Goal: Task Accomplishment & Management: Manage account settings

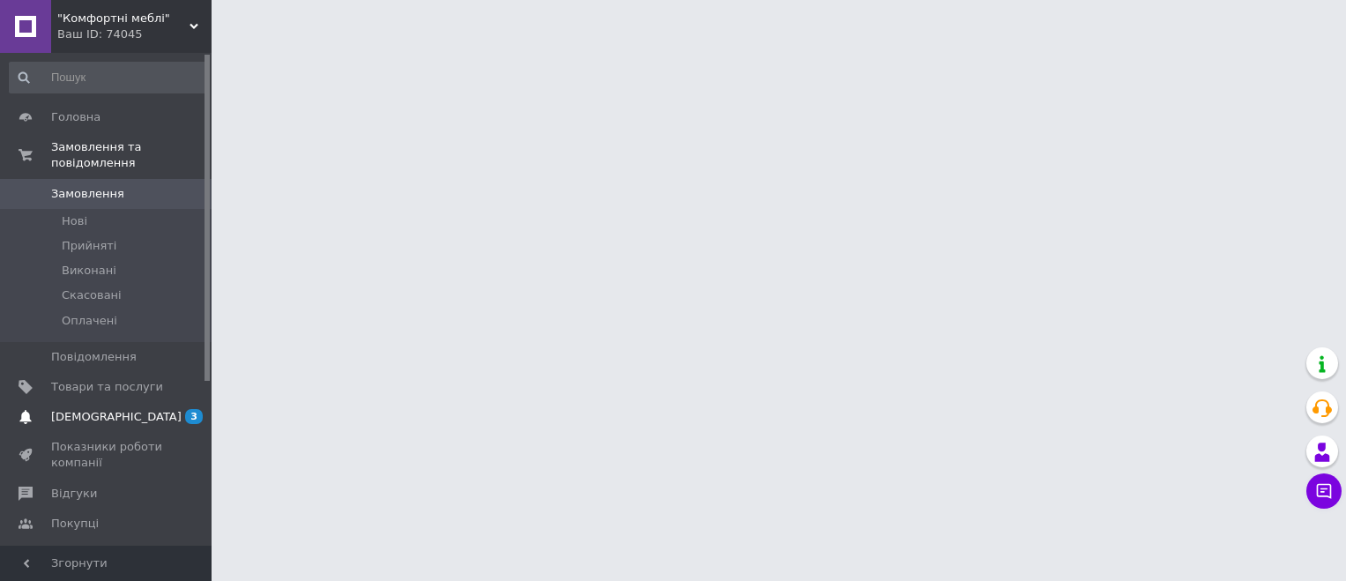
click at [93, 409] on span "[DEMOGRAPHIC_DATA]" at bounding box center [116, 417] width 130 height 16
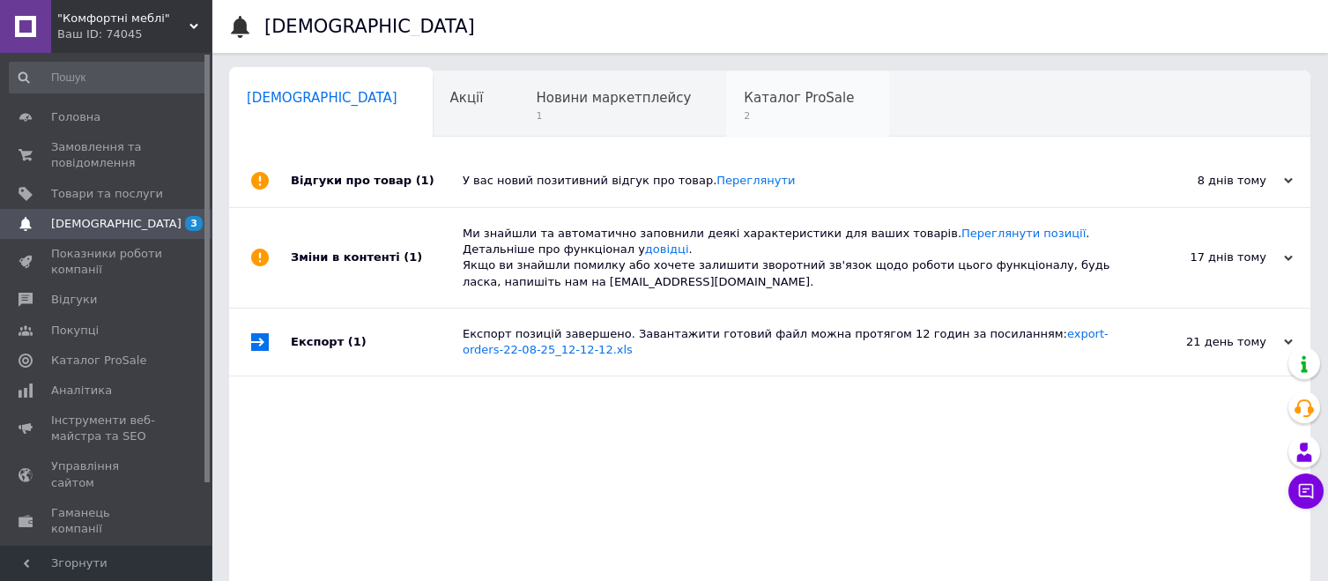
click at [744, 104] on span "Каталог ProSale" at bounding box center [799, 98] width 110 height 16
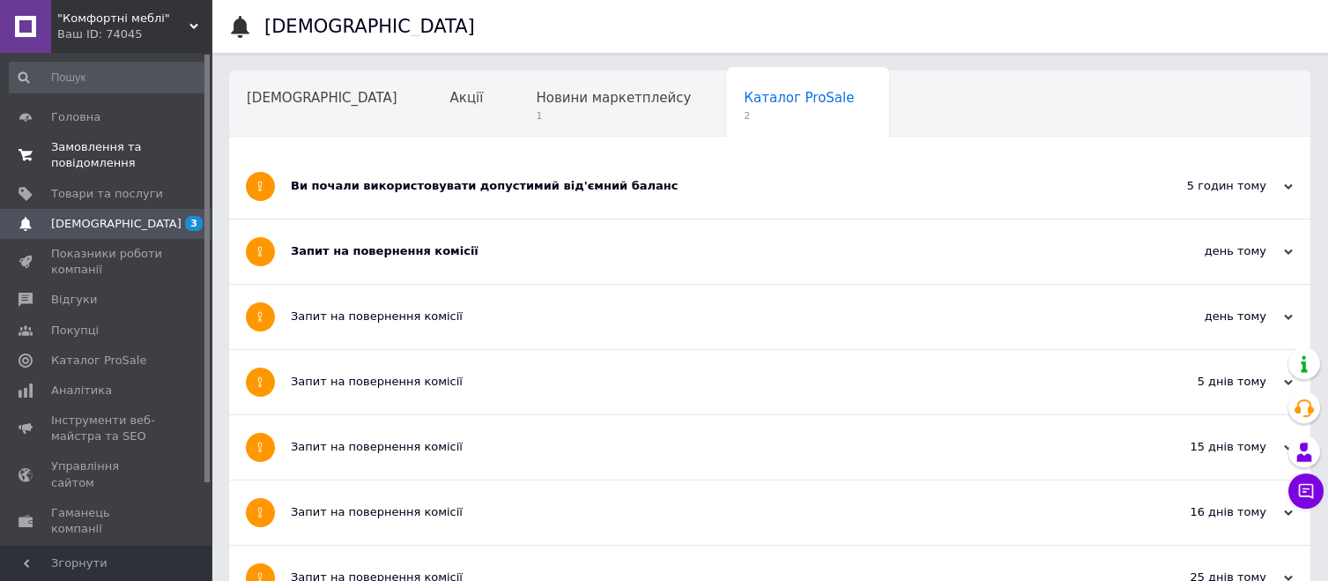
click at [118, 156] on span "Замовлення та повідомлення" at bounding box center [107, 155] width 112 height 32
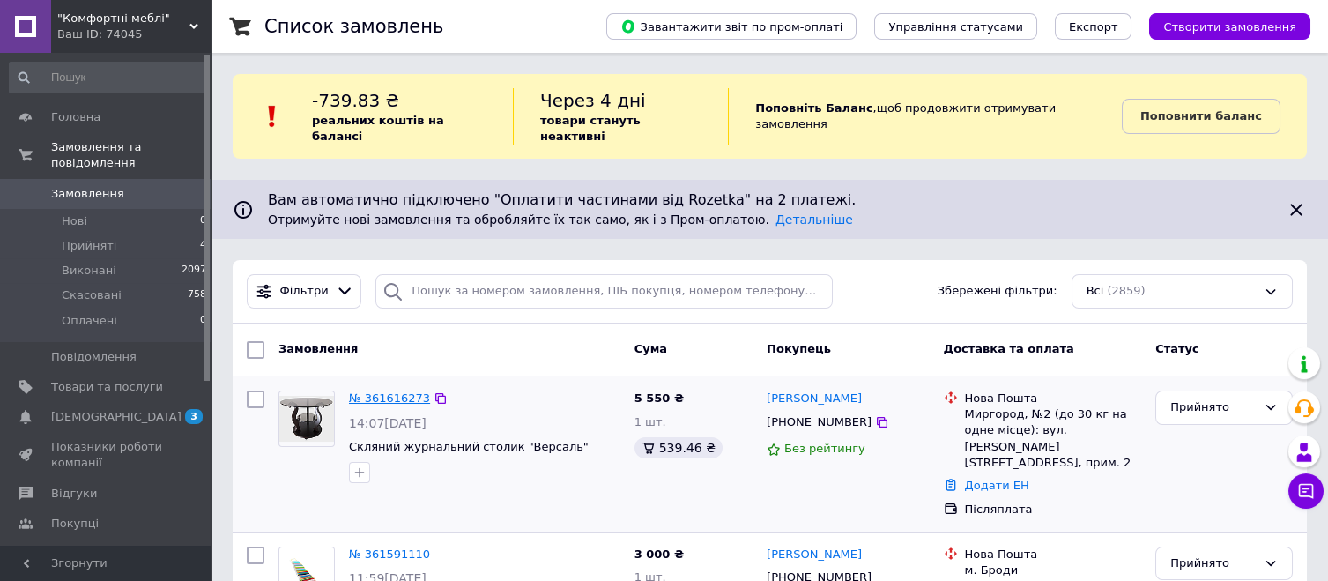
click at [396, 391] on link "№ 361616273" at bounding box center [389, 397] width 81 height 13
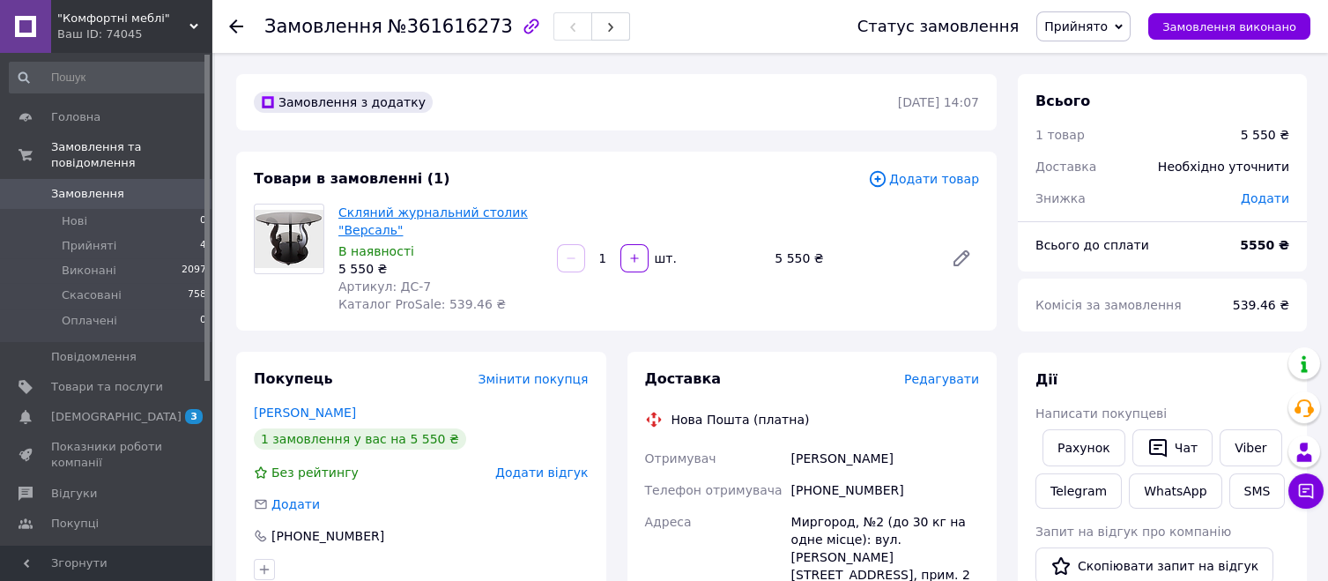
click at [422, 214] on link "Скляний журнальний столик "Версаль"" at bounding box center [432, 221] width 189 height 32
click at [338, 413] on link "[PERSON_NAME]" at bounding box center [305, 412] width 102 height 14
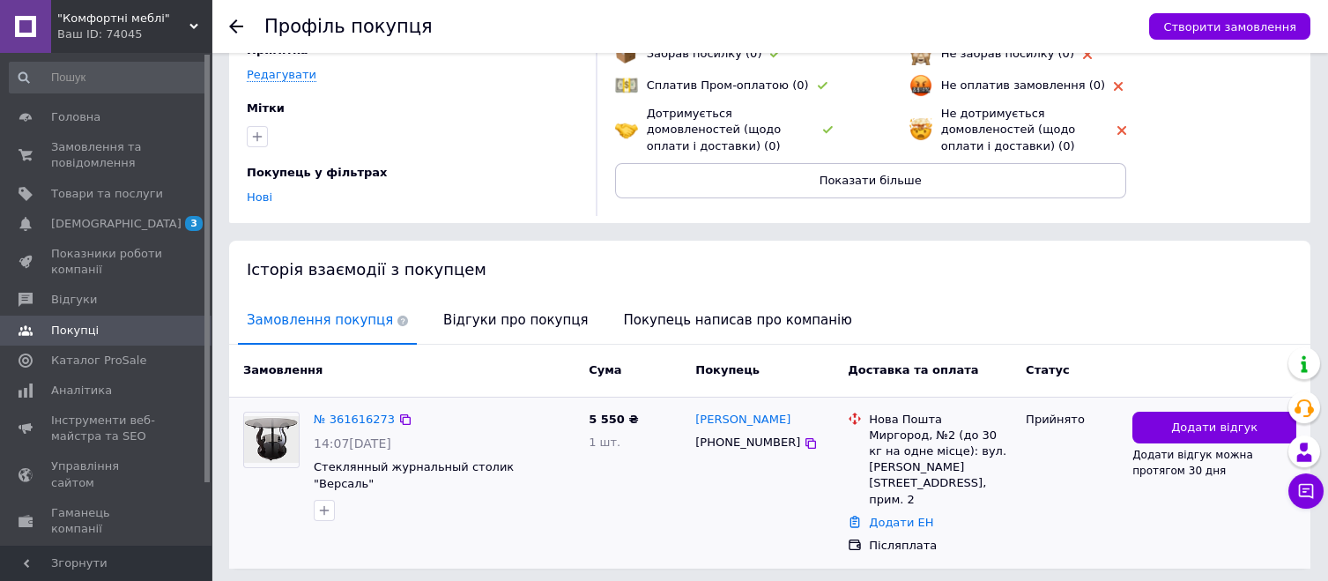
scroll to position [192, 0]
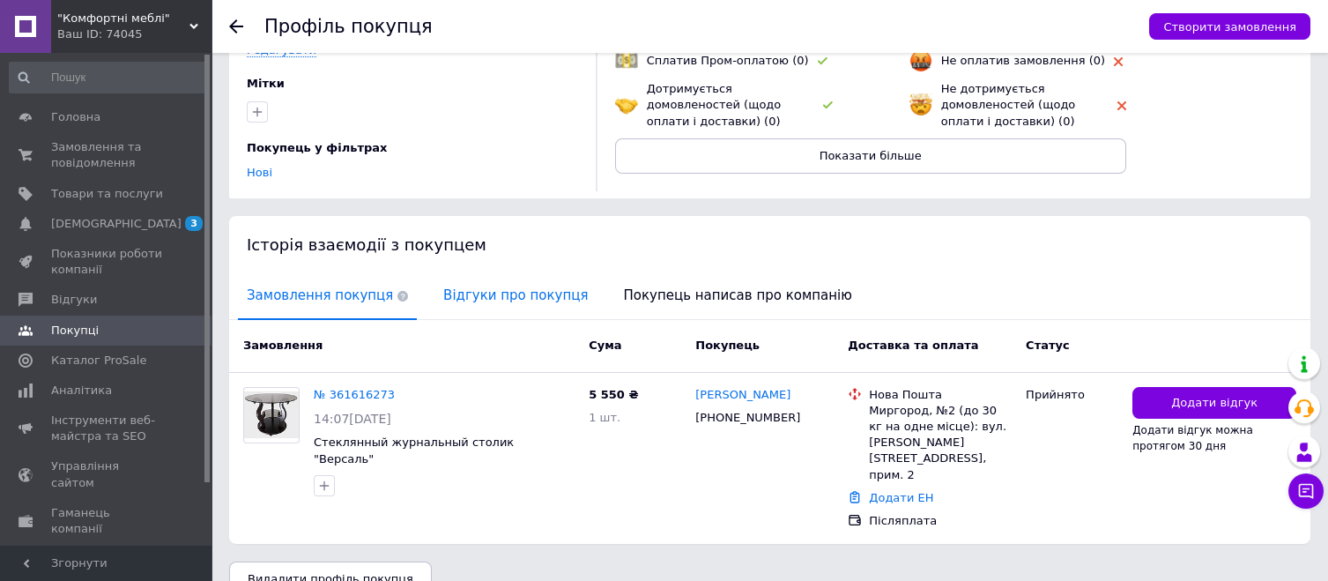
click at [470, 299] on span "Відгуки про покупця" at bounding box center [515, 295] width 162 height 45
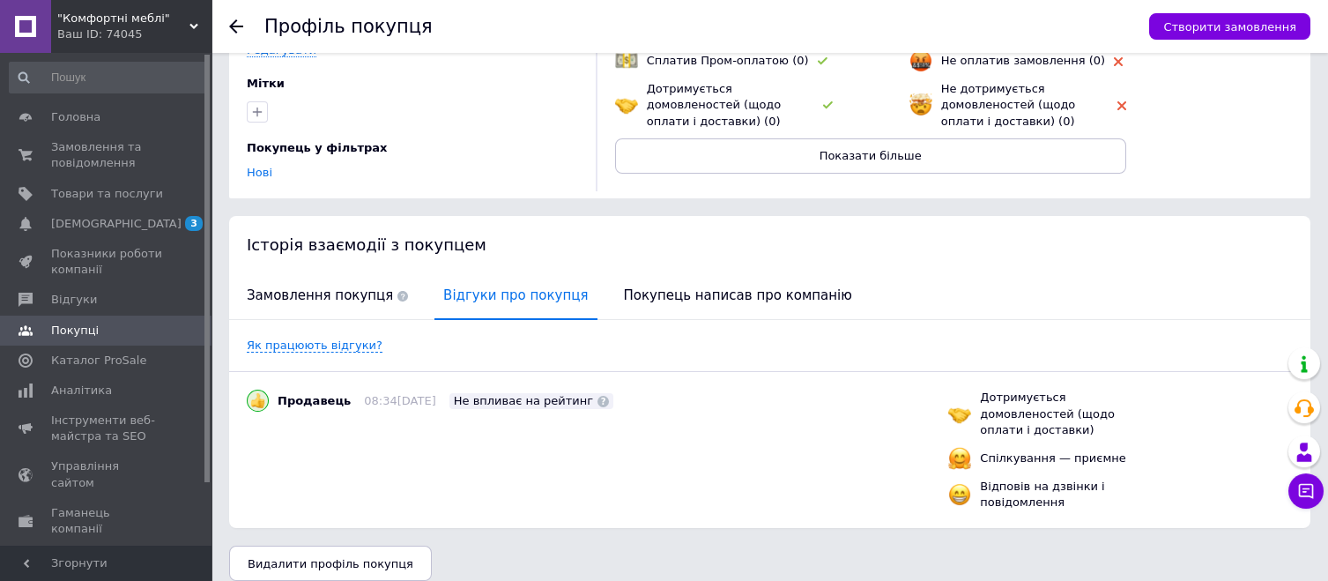
click at [234, 27] on icon at bounding box center [236, 26] width 14 height 14
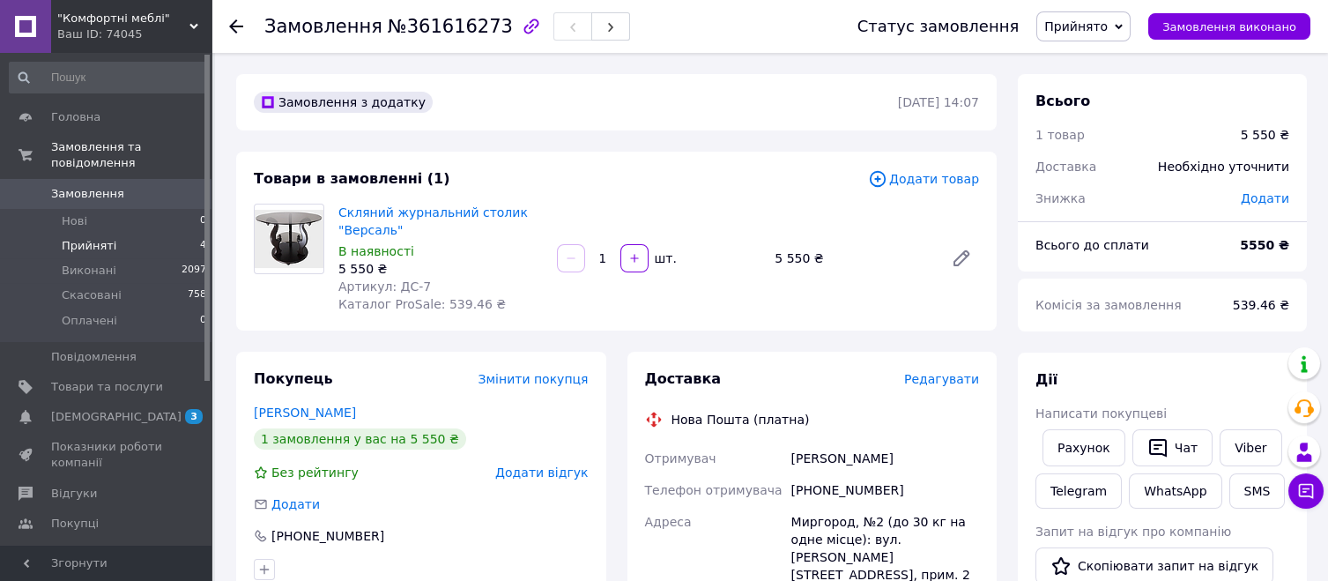
click at [81, 238] on span "Прийняті" at bounding box center [89, 246] width 55 height 16
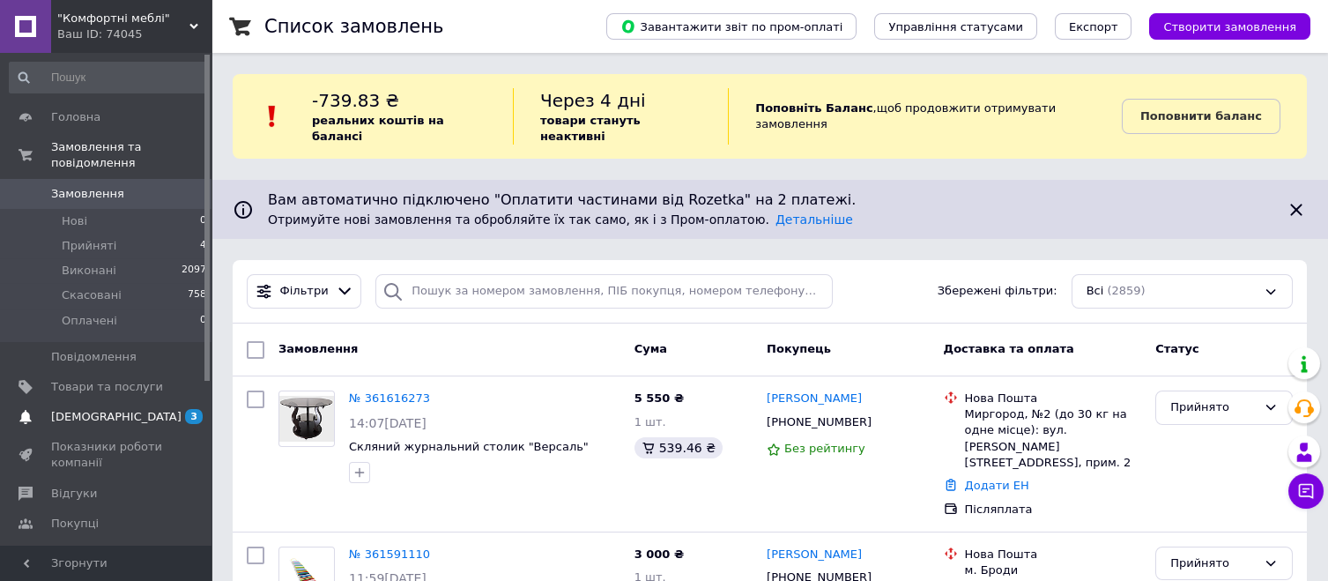
click at [71, 409] on span "[DEMOGRAPHIC_DATA]" at bounding box center [116, 417] width 130 height 16
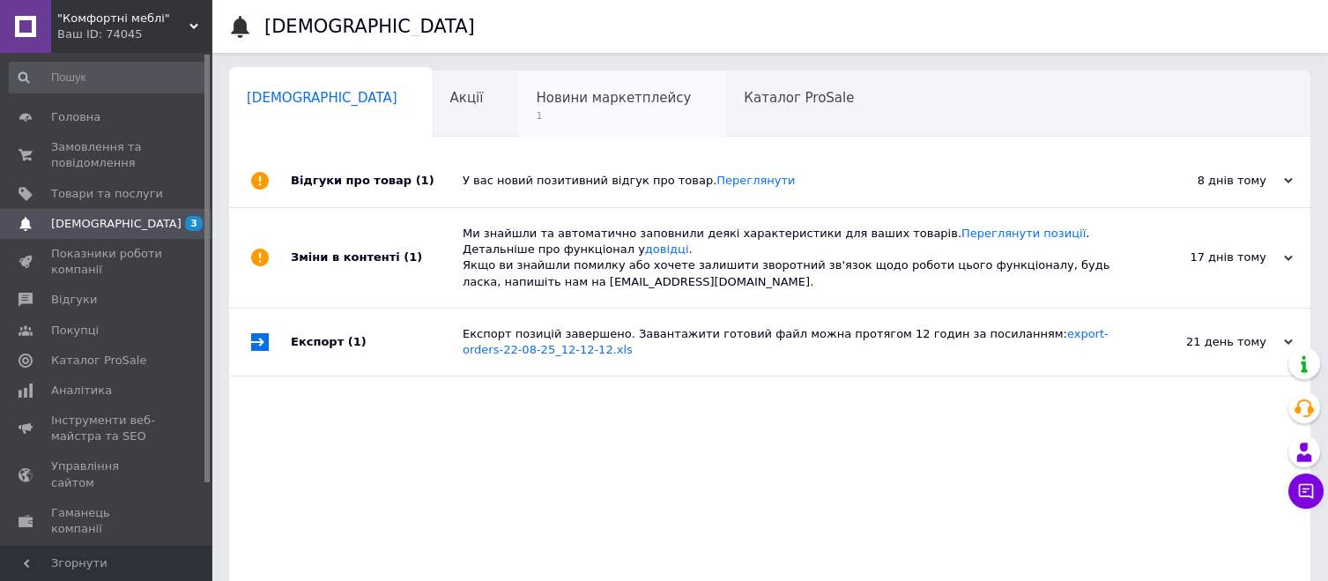
click at [536, 103] on span "Новини маркетплейсу" at bounding box center [613, 98] width 155 height 16
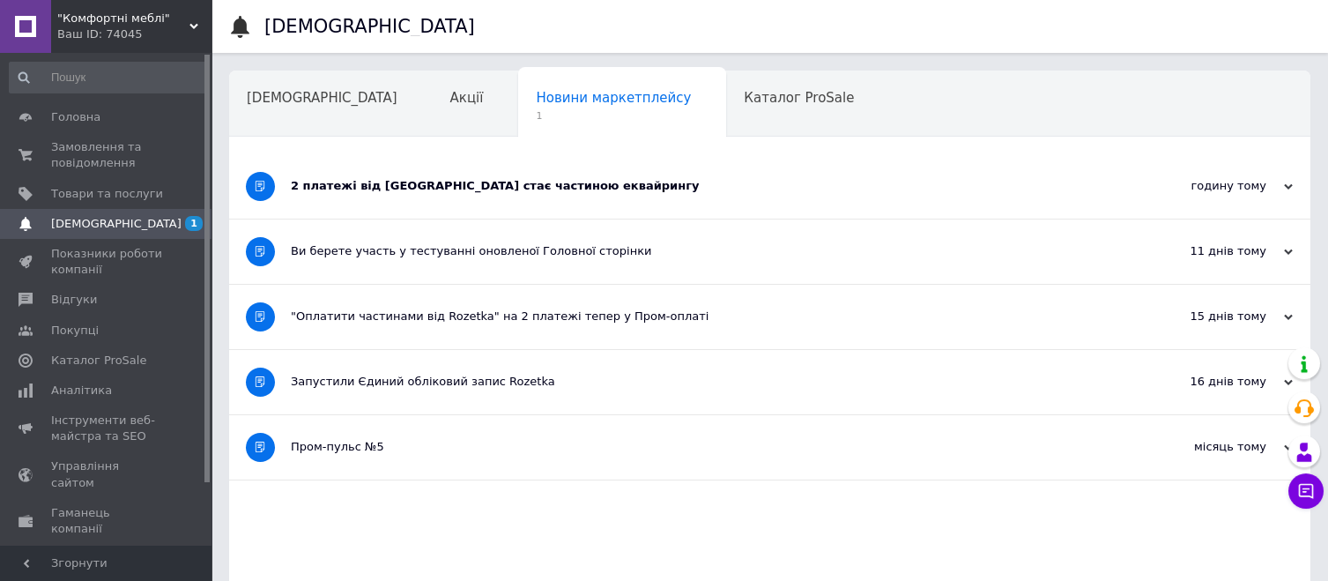
click at [552, 190] on div "2 платежі від [GEOGRAPHIC_DATA] стає частиною еквайрингу" at bounding box center [704, 186] width 826 height 16
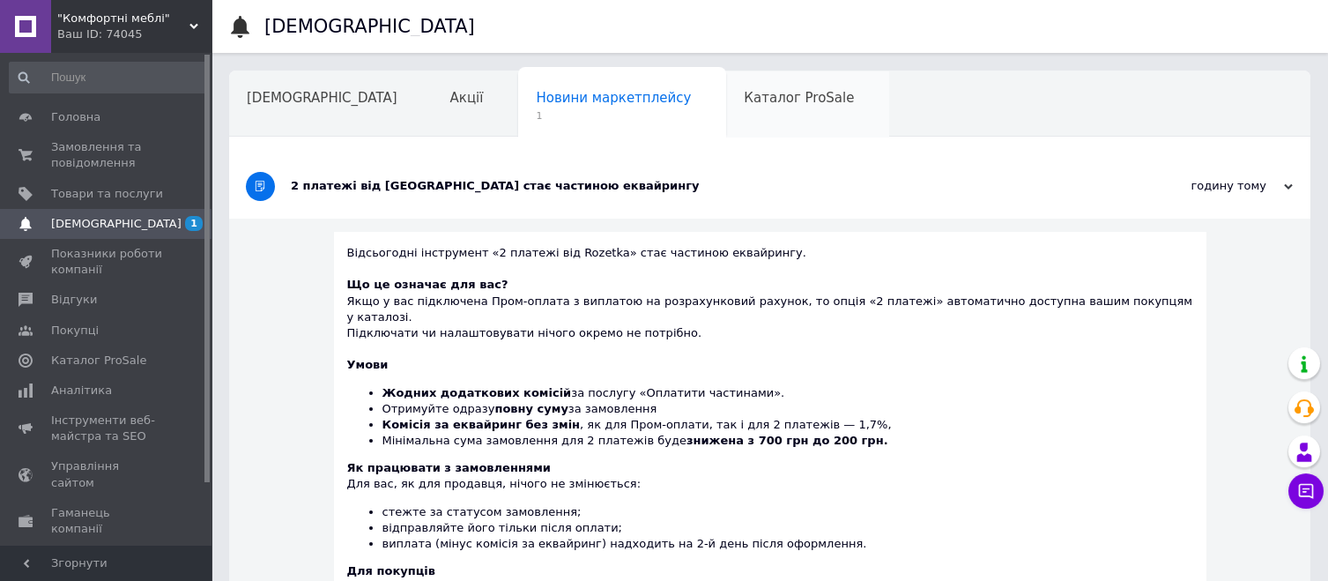
click at [744, 106] on span "Каталог ProSale" at bounding box center [799, 98] width 110 height 16
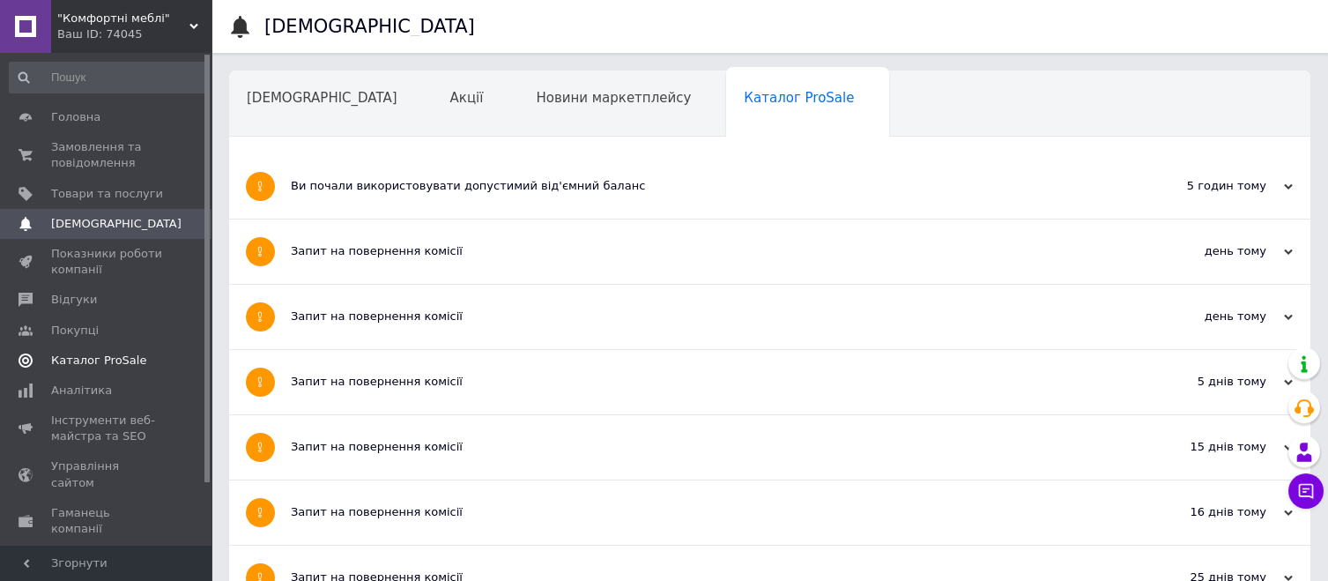
click at [96, 362] on span "Каталог ProSale" at bounding box center [98, 361] width 95 height 16
